Goal: Information Seeking & Learning: Learn about a topic

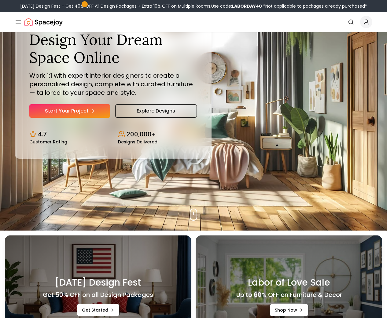
scroll to position [35, 0]
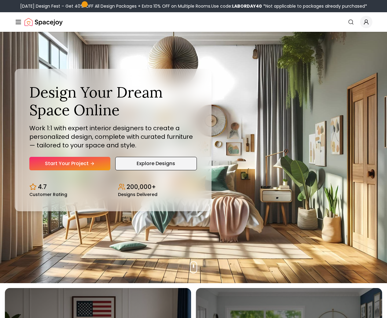
click at [162, 166] on link "Explore Designs" at bounding box center [156, 163] width 82 height 13
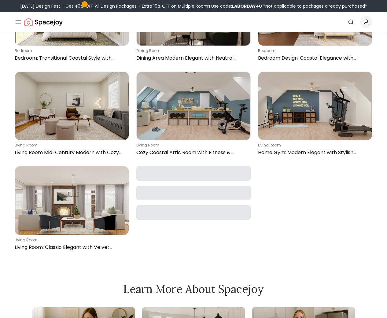
scroll to position [7950, 0]
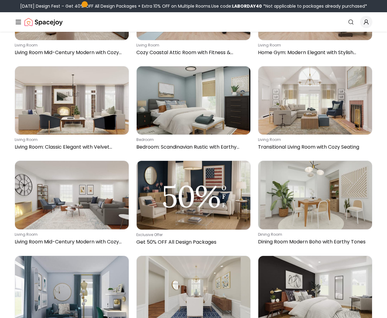
click at [17, 21] on icon "Global" at bounding box center [18, 21] width 7 height 7
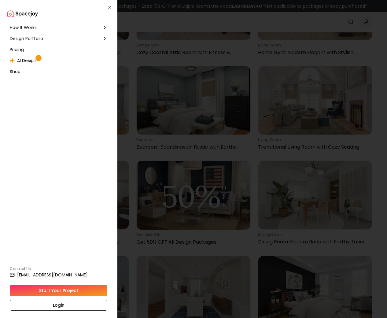
click at [28, 38] on span "Design Portfolio" at bounding box center [26, 38] width 33 height 6
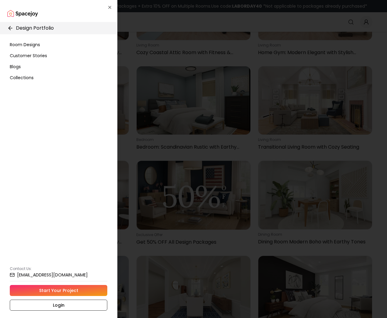
click at [9, 27] on icon at bounding box center [10, 28] width 6 height 6
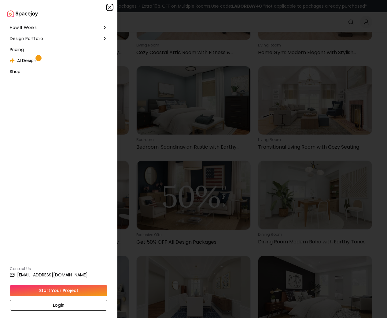
click at [110, 6] on icon "button" at bounding box center [109, 7] width 5 height 5
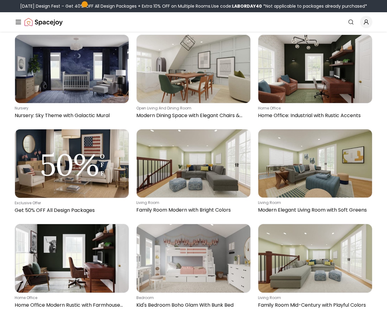
scroll to position [0, 0]
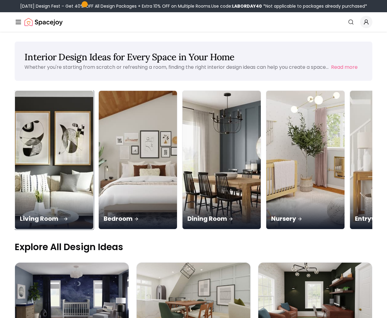
click at [83, 200] on div "Living Room" at bounding box center [54, 212] width 78 height 34
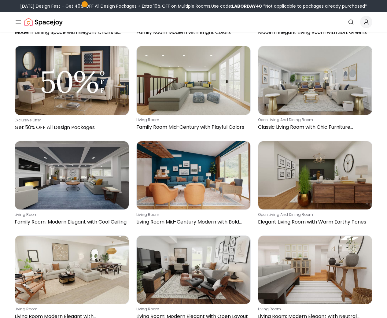
scroll to position [238, 0]
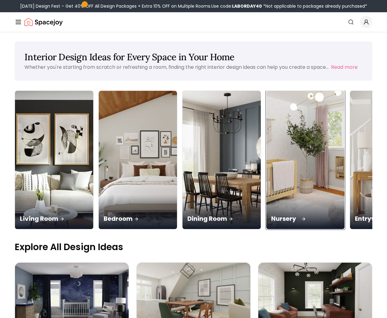
click at [305, 160] on img at bounding box center [305, 159] width 82 height 145
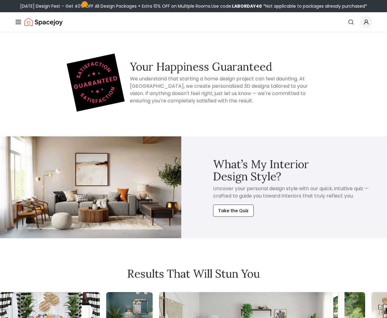
scroll to position [1092, 0]
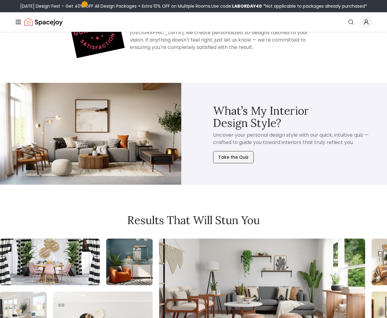
click at [240, 154] on button "Take the Quiz" at bounding box center [233, 157] width 41 height 12
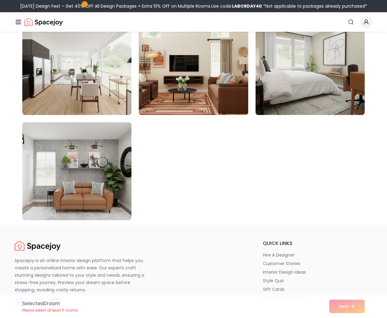
scroll to position [3431, 0]
